Goal: Check status: Check status

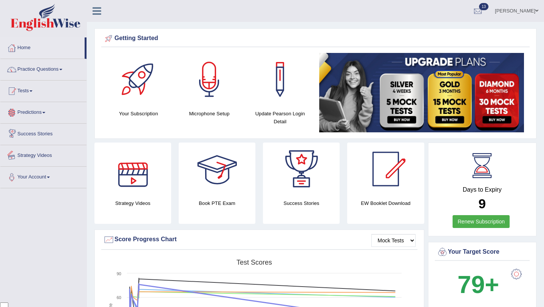
click at [36, 95] on link "Tests" at bounding box center [43, 89] width 86 height 19
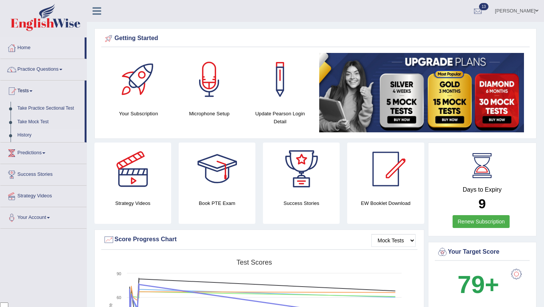
click at [29, 137] on link "History" at bounding box center [49, 135] width 71 height 14
